Goal: Complete application form

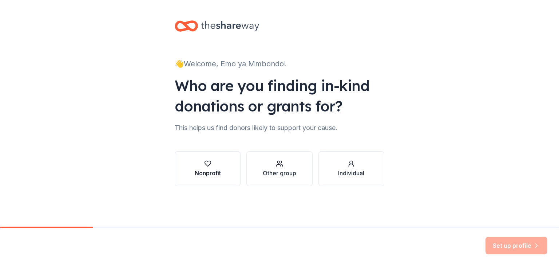
click at [214, 166] on div "button" at bounding box center [208, 163] width 26 height 7
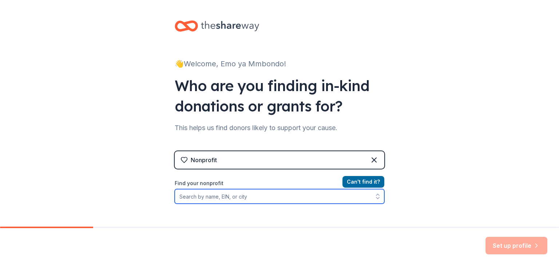
click at [376, 195] on icon "button" at bounding box center [377, 195] width 7 height 7
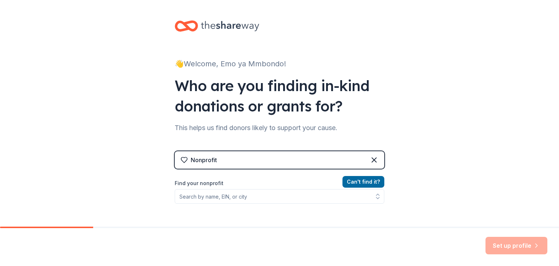
click at [223, 160] on div "Nonprofit" at bounding box center [280, 159] width 210 height 17
click at [372, 160] on icon at bounding box center [374, 160] width 4 height 4
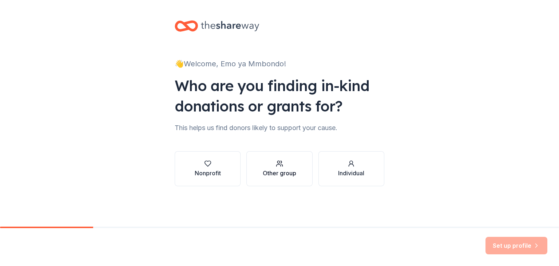
click at [285, 175] on div "Other group" at bounding box center [279, 172] width 33 height 9
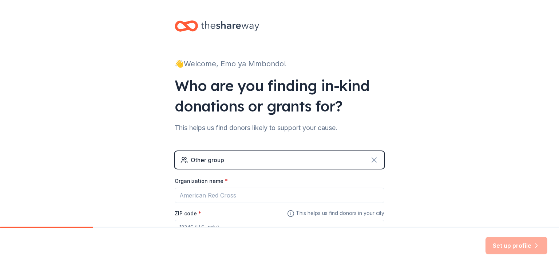
click at [371, 158] on icon at bounding box center [374, 159] width 9 height 9
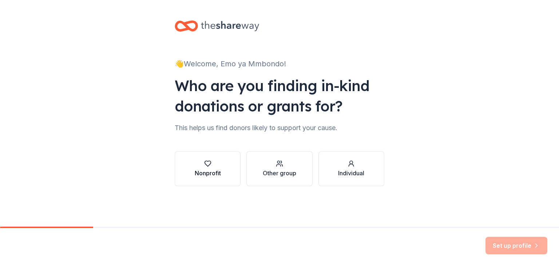
click at [205, 167] on div "Nonprofit" at bounding box center [208, 168] width 26 height 17
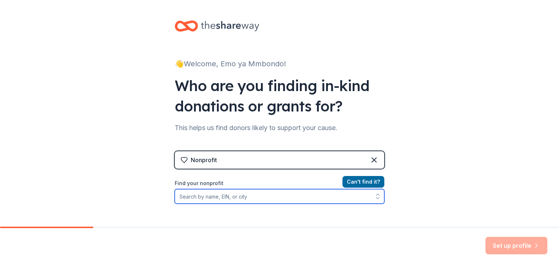
click at [375, 199] on icon "button" at bounding box center [377, 195] width 7 height 7
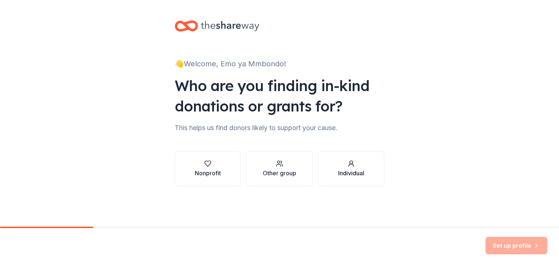
click at [354, 172] on div "Individual" at bounding box center [351, 172] width 26 height 9
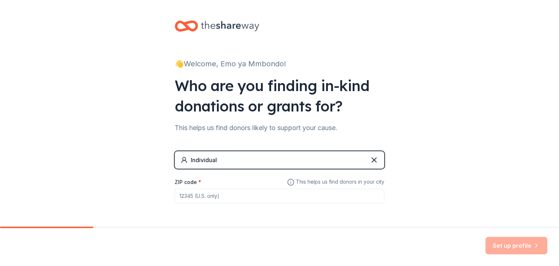
scroll to position [26, 0]
